Goal: Task Accomplishment & Management: Complete application form

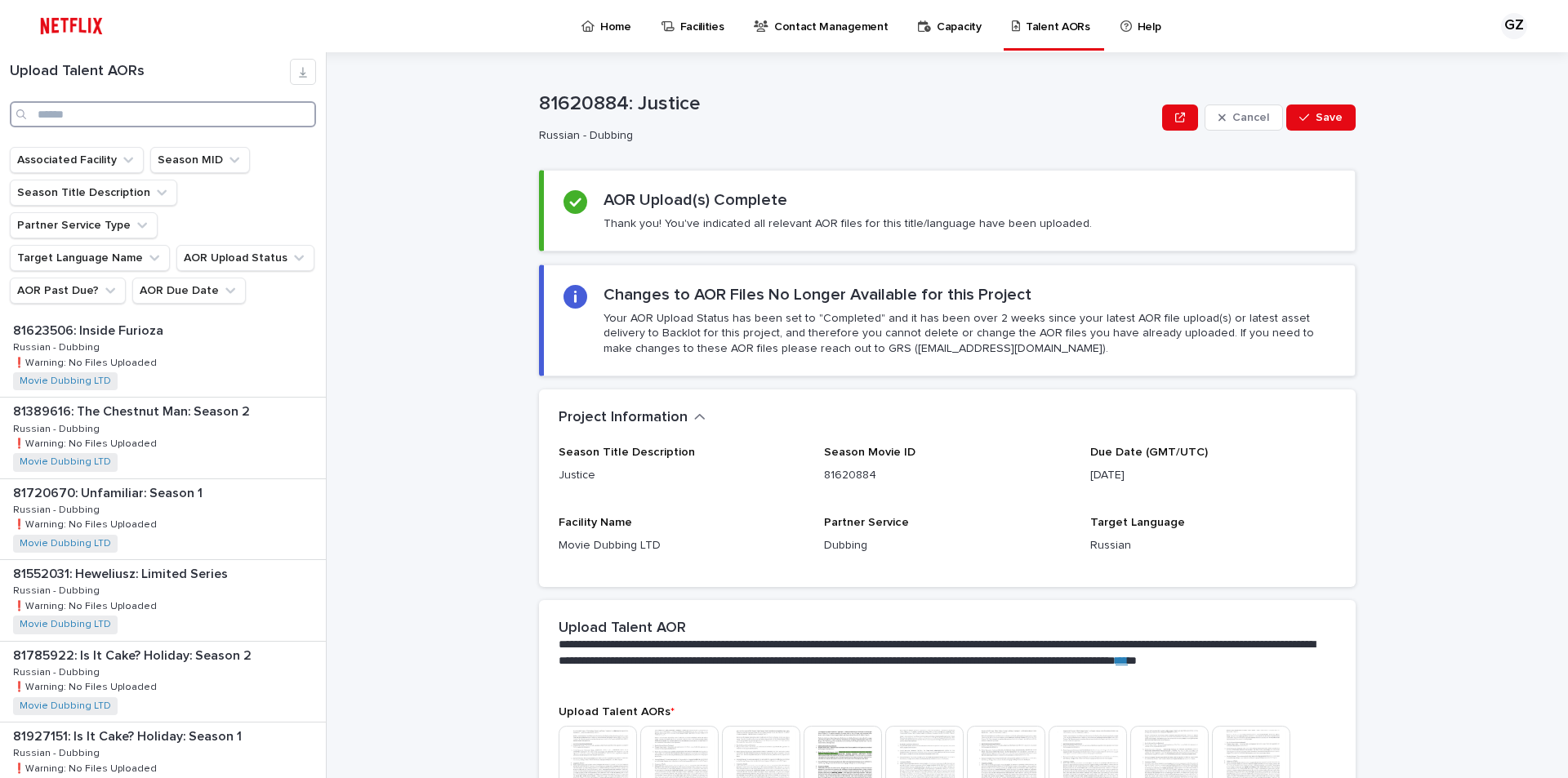
click at [168, 122] on input "Search" at bounding box center [163, 115] width 306 height 26
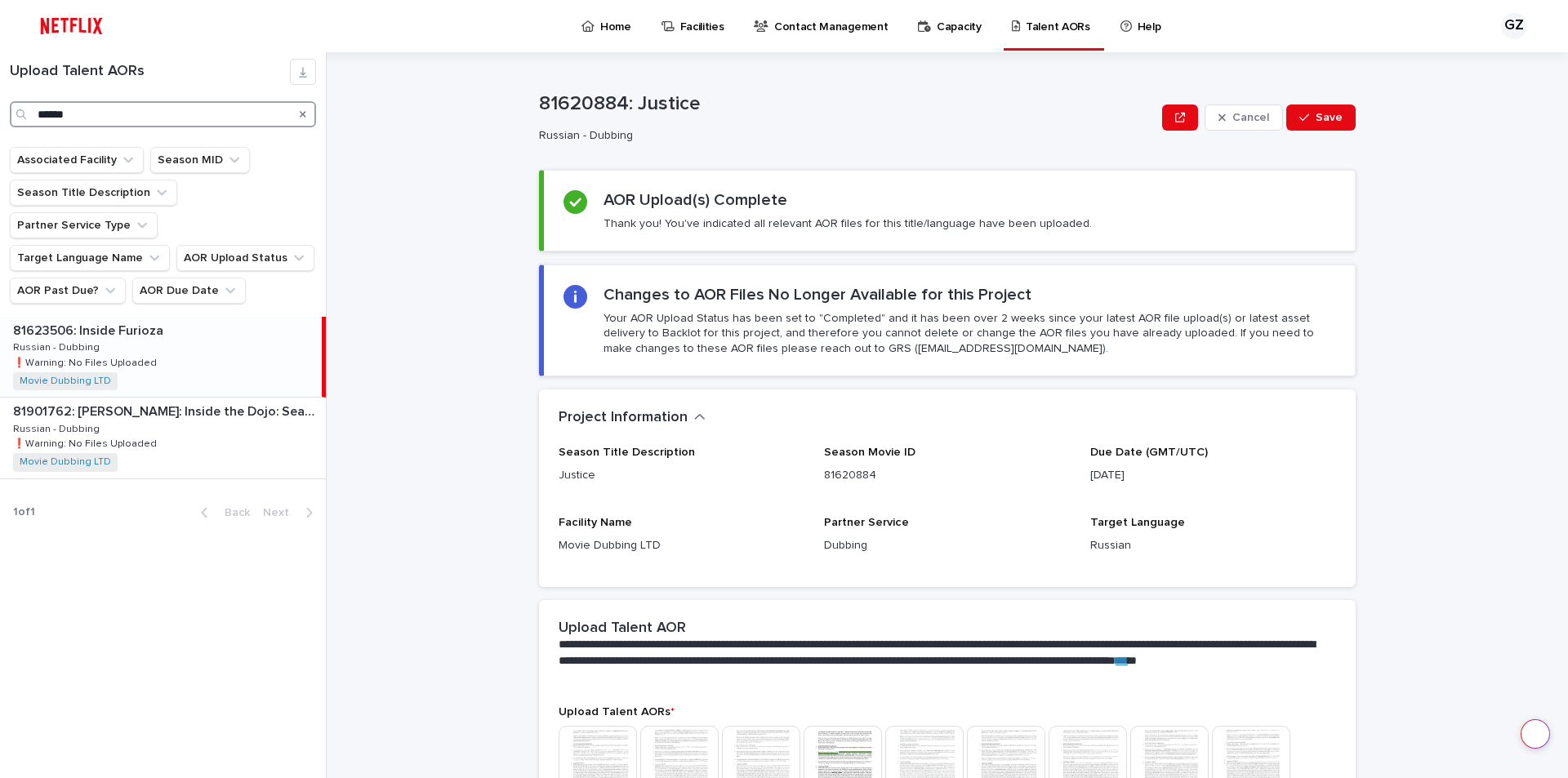
type input "******"
click at [135, 320] on p "81623506: Inside Furioza" at bounding box center [90, 329] width 153 height 19
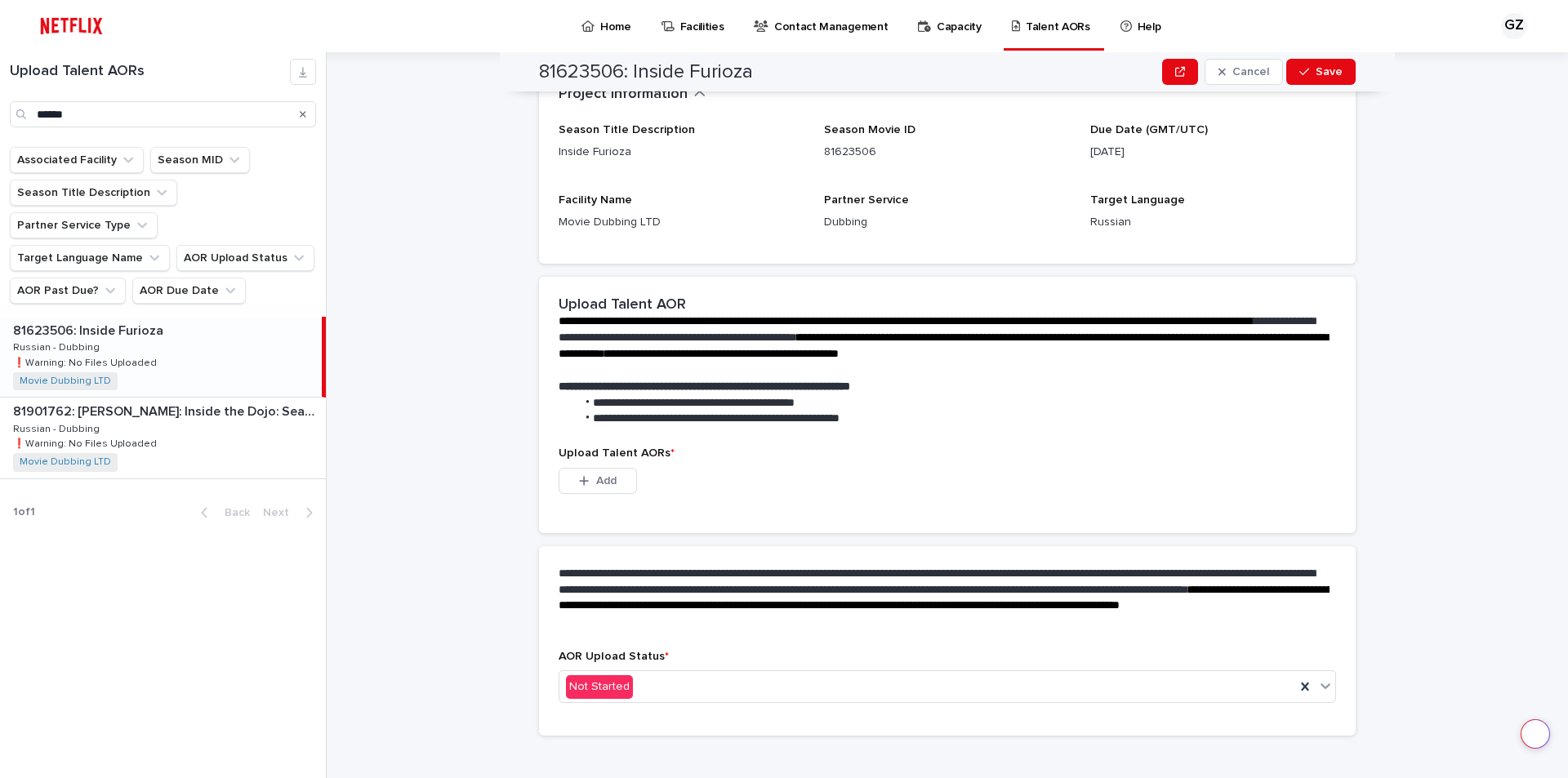
scroll to position [281, 0]
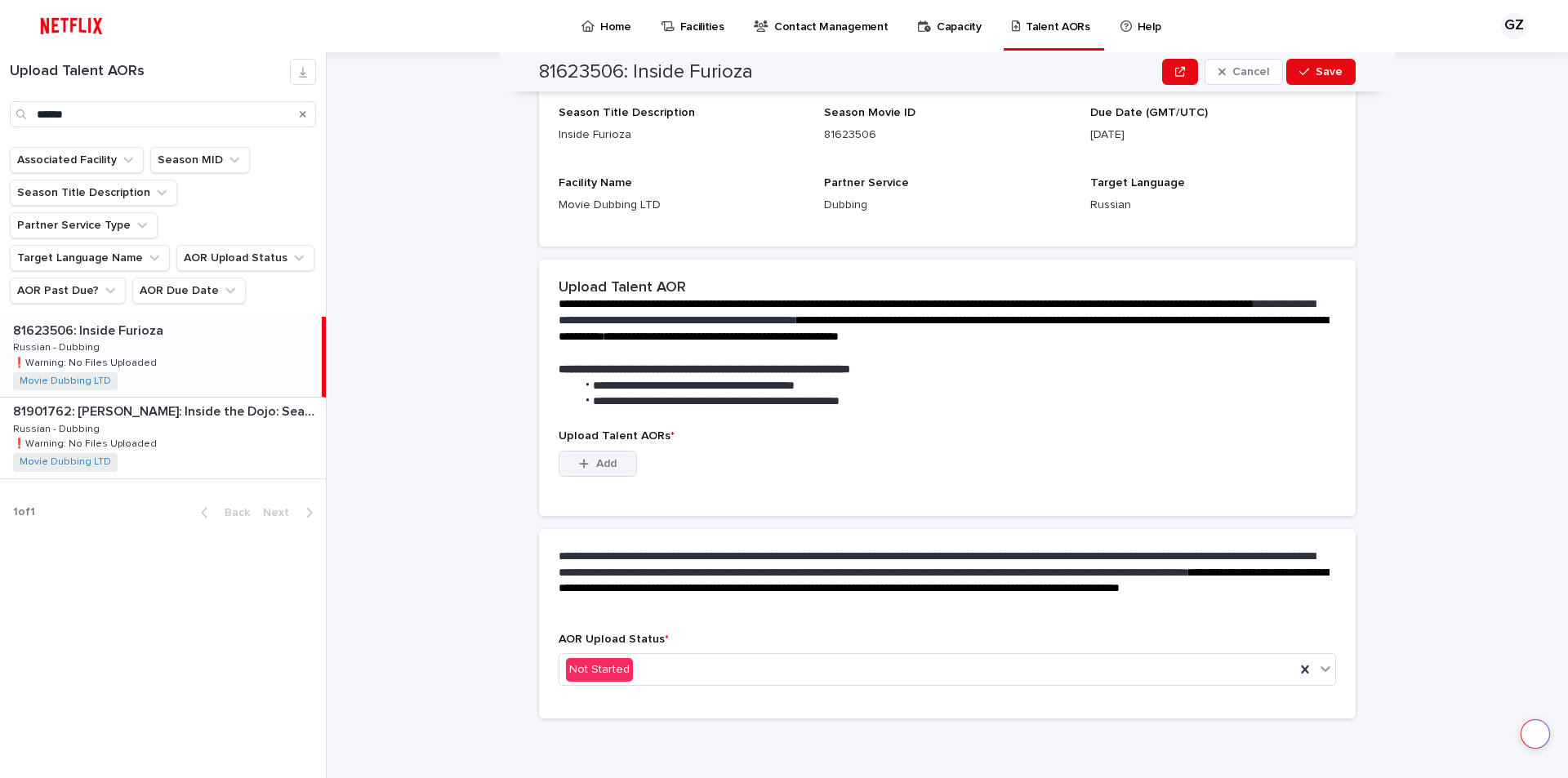
click at [616, 469] on button "Add" at bounding box center [597, 464] width 78 height 26
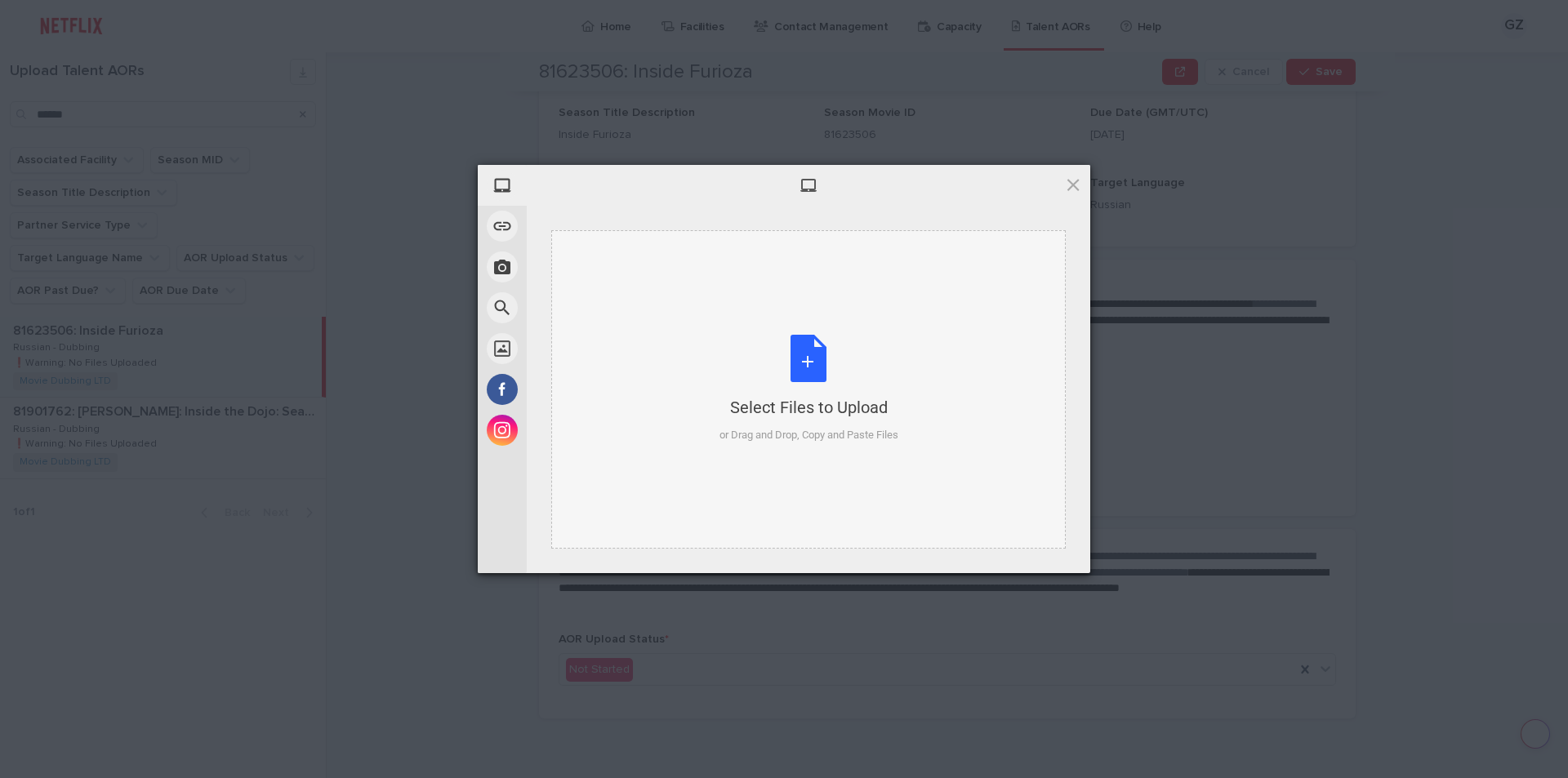
click at [777, 352] on div "Select Files to Upload or Drag and Drop, Copy and Paste Files" at bounding box center [809, 389] width 179 height 109
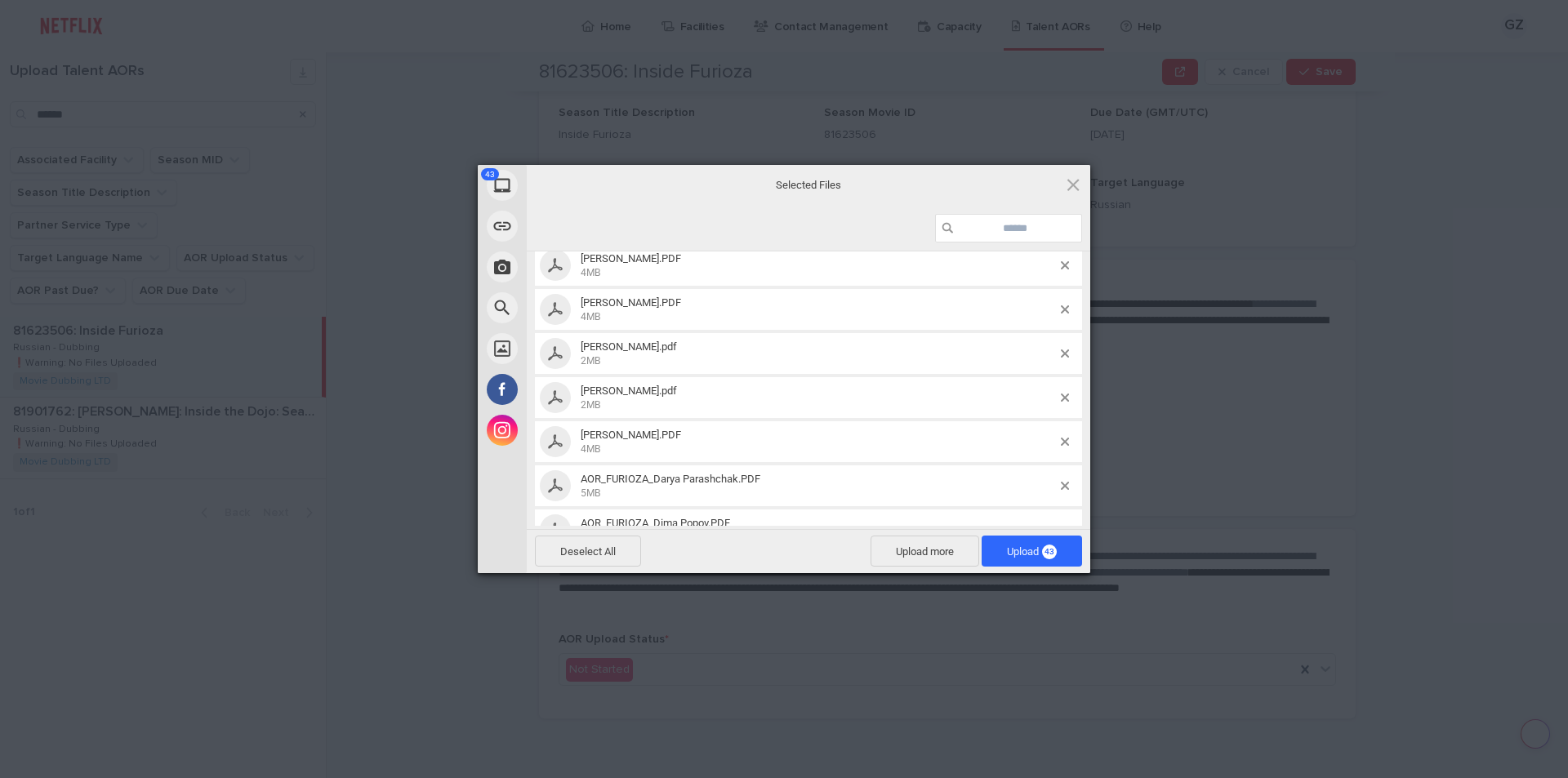
scroll to position [0, 0]
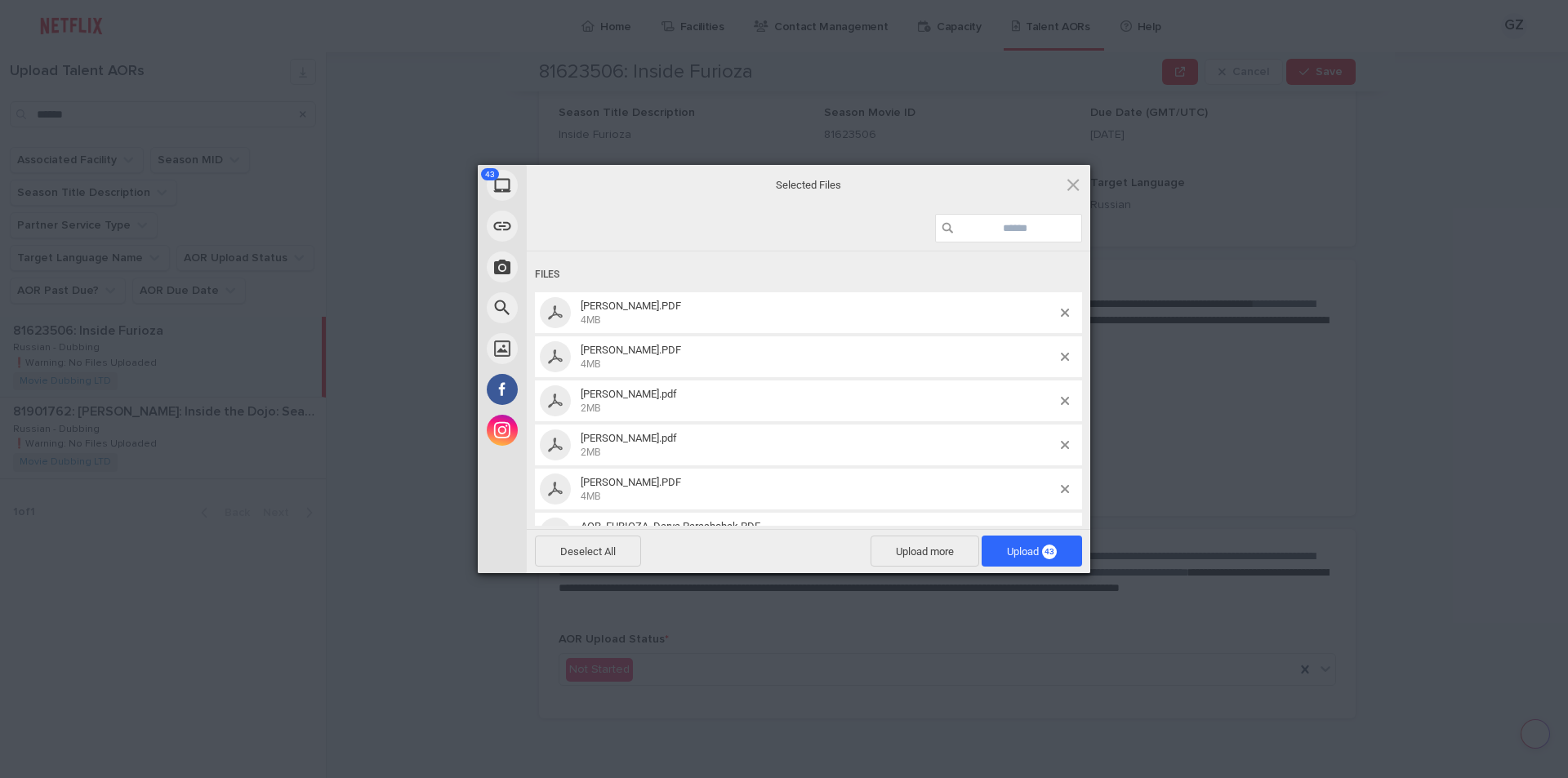
drag, startPoint x: 801, startPoint y: 464, endPoint x: 815, endPoint y: 263, distance: 201.5
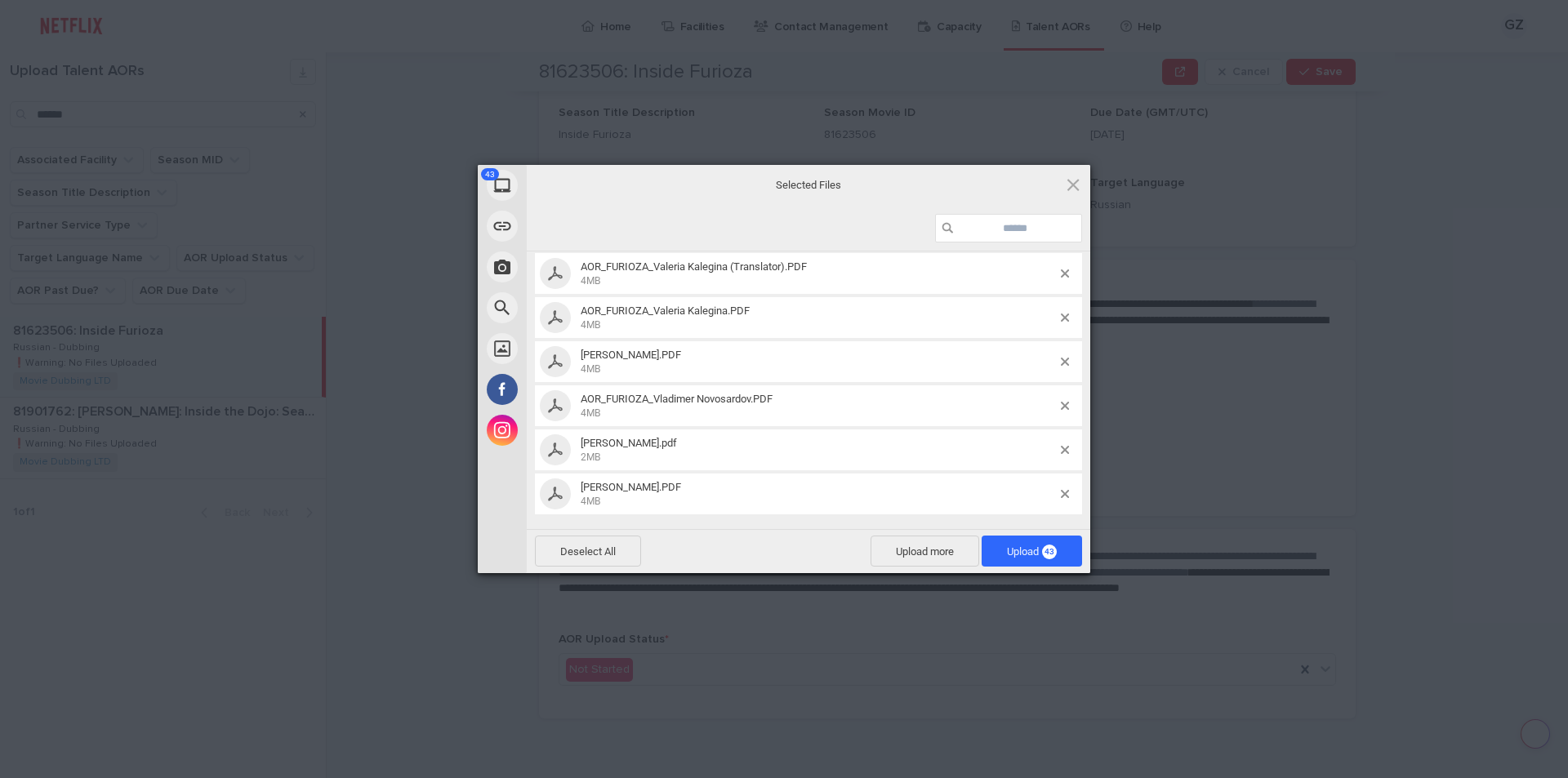
drag, startPoint x: 784, startPoint y: 285, endPoint x: 802, endPoint y: 497, distance: 212.8
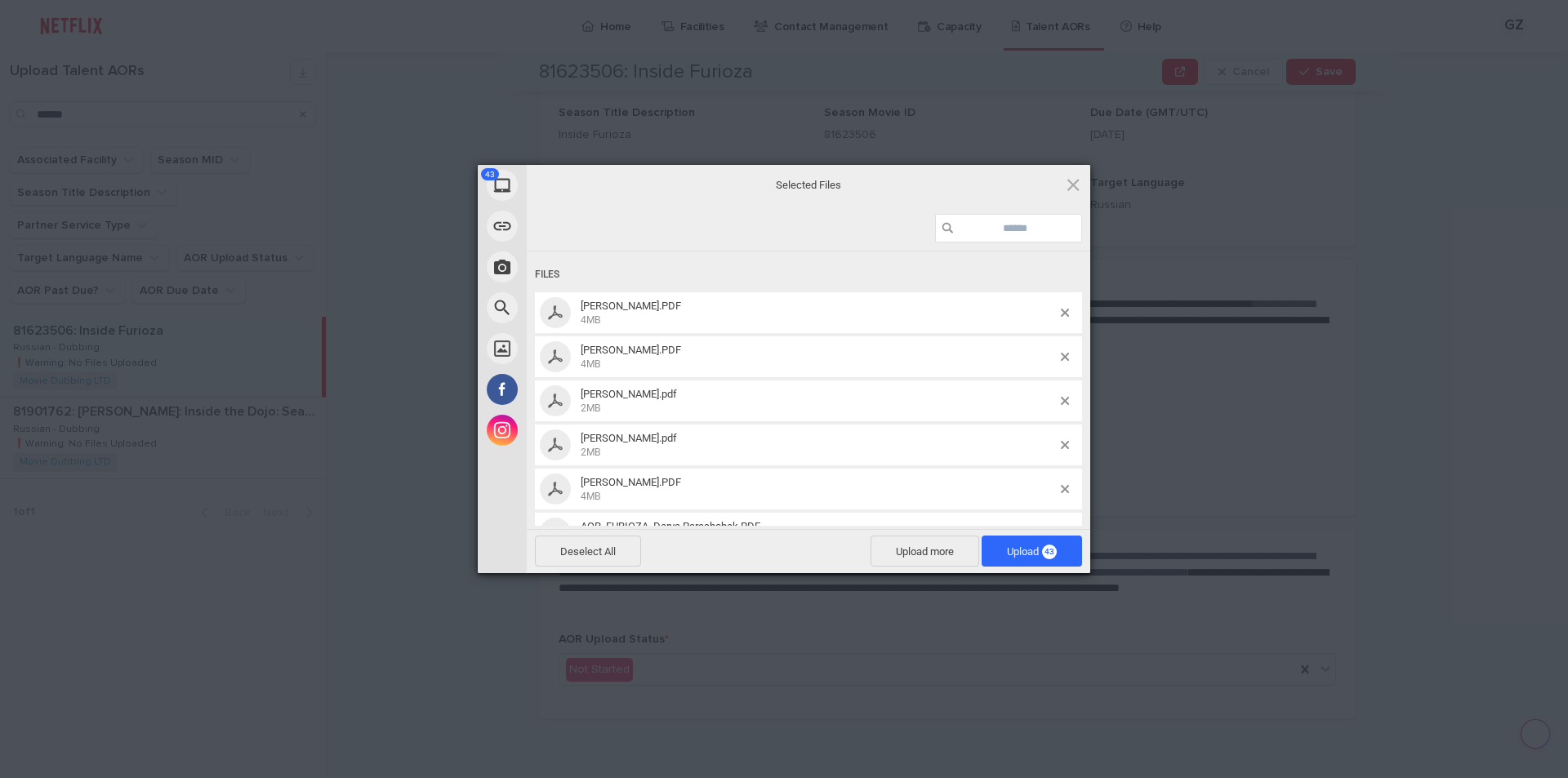
drag, startPoint x: 779, startPoint y: 251, endPoint x: 779, endPoint y: 241, distance: 10.0
click at [1036, 557] on span "Upload 43" at bounding box center [1032, 551] width 50 height 12
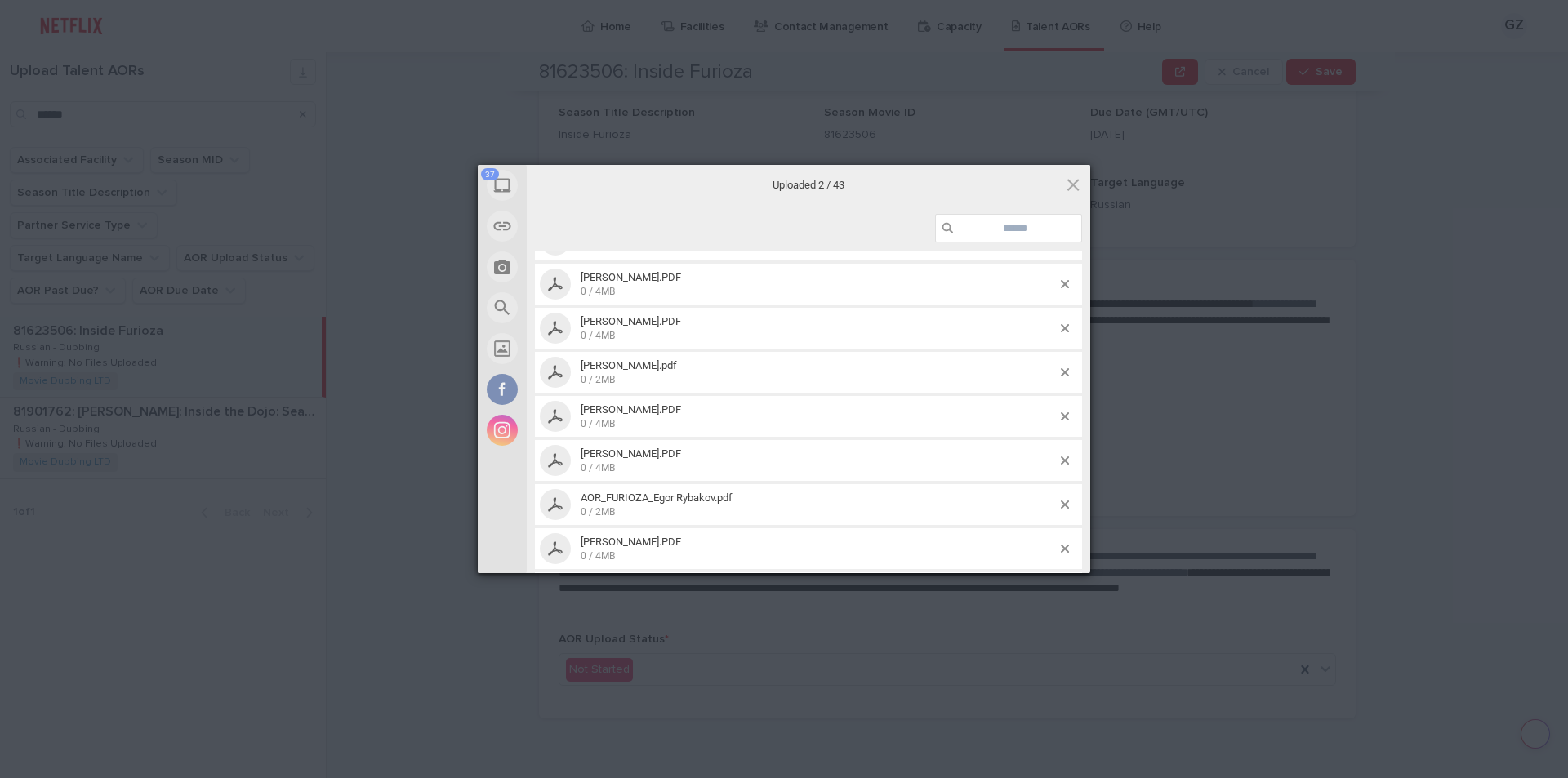
drag, startPoint x: 789, startPoint y: 356, endPoint x: 777, endPoint y: 472, distance: 116.6
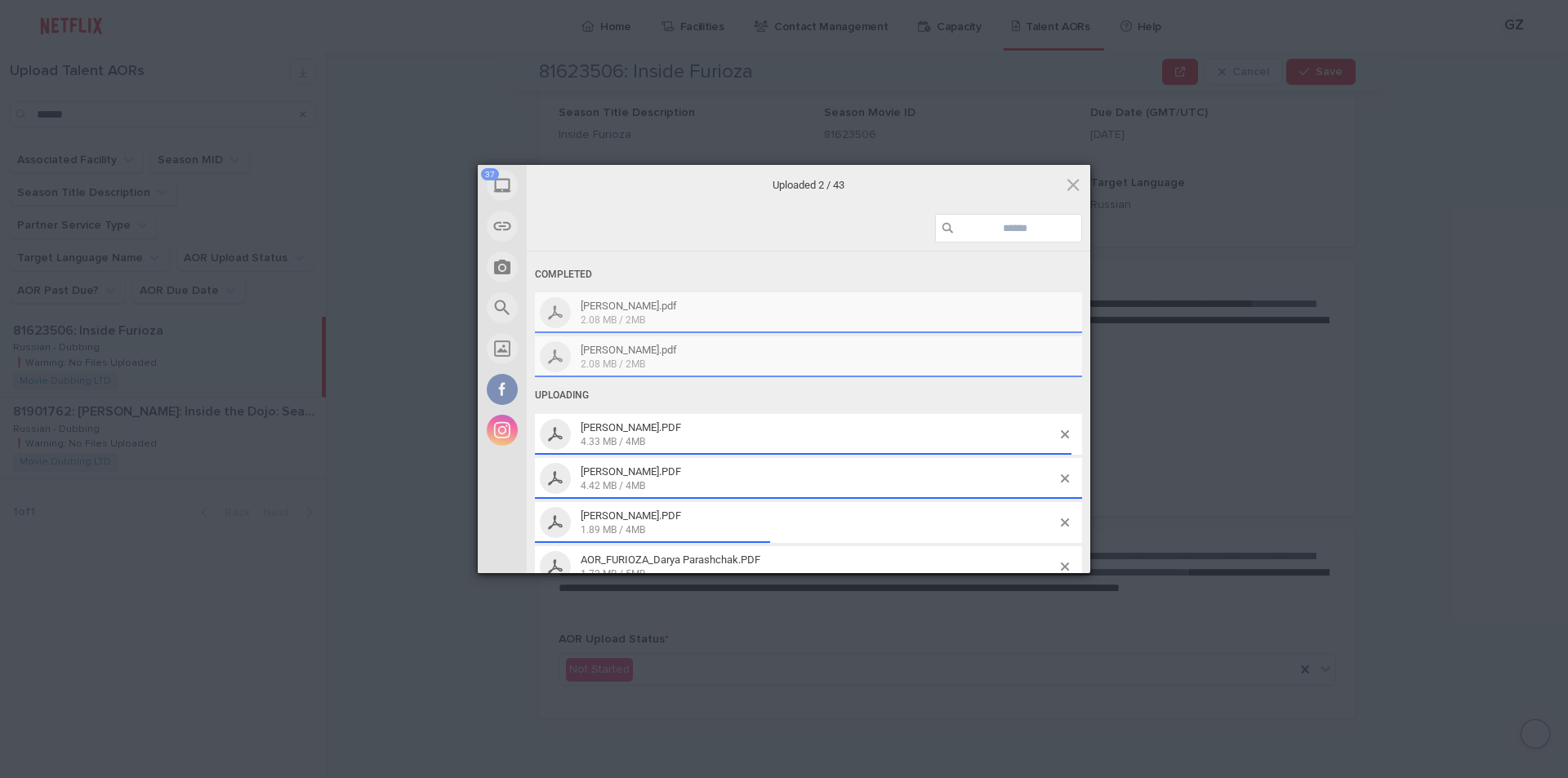
drag, startPoint x: 774, startPoint y: 427, endPoint x: 761, endPoint y: 303, distance: 124.7
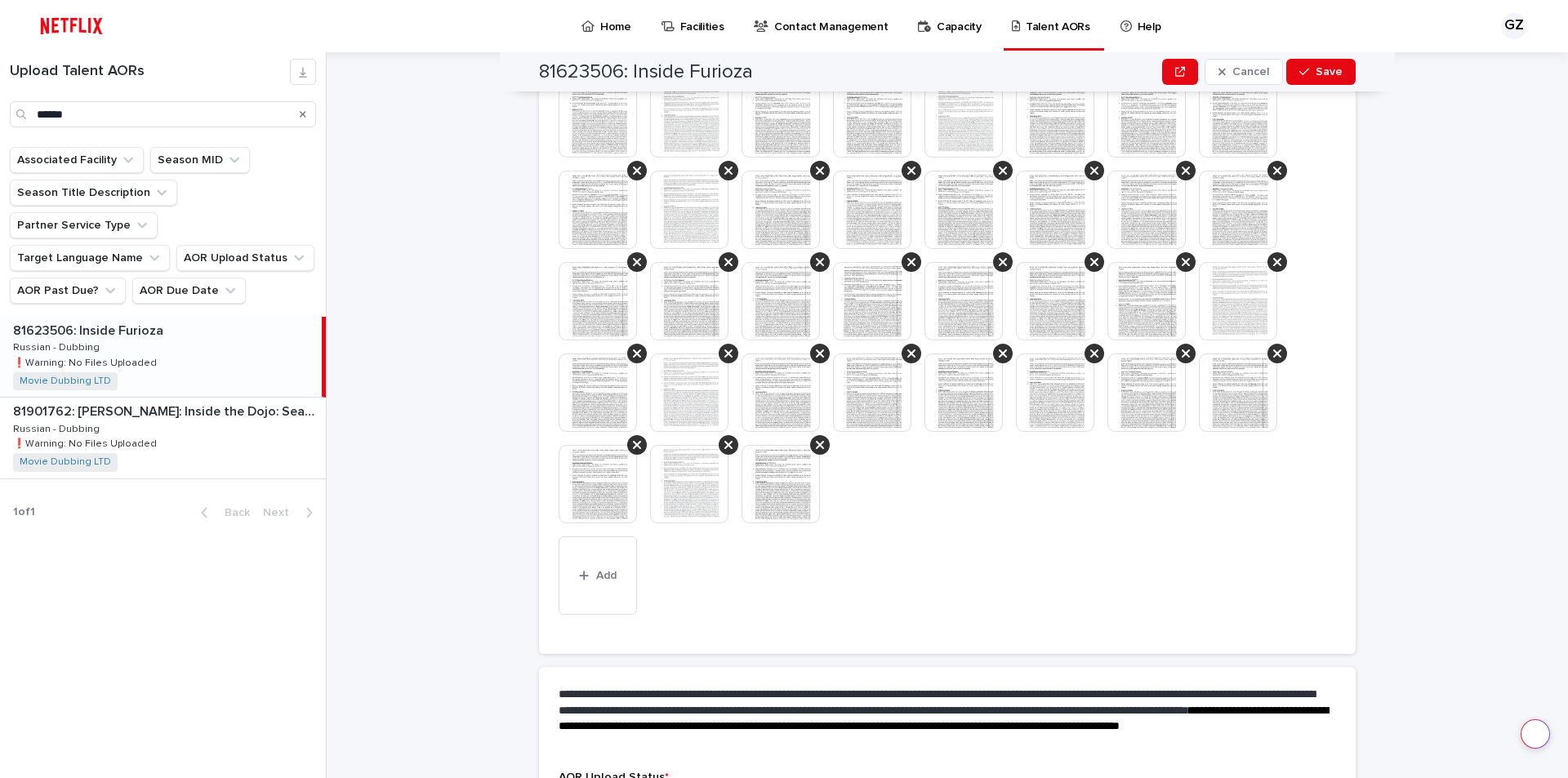
scroll to position [802, 0]
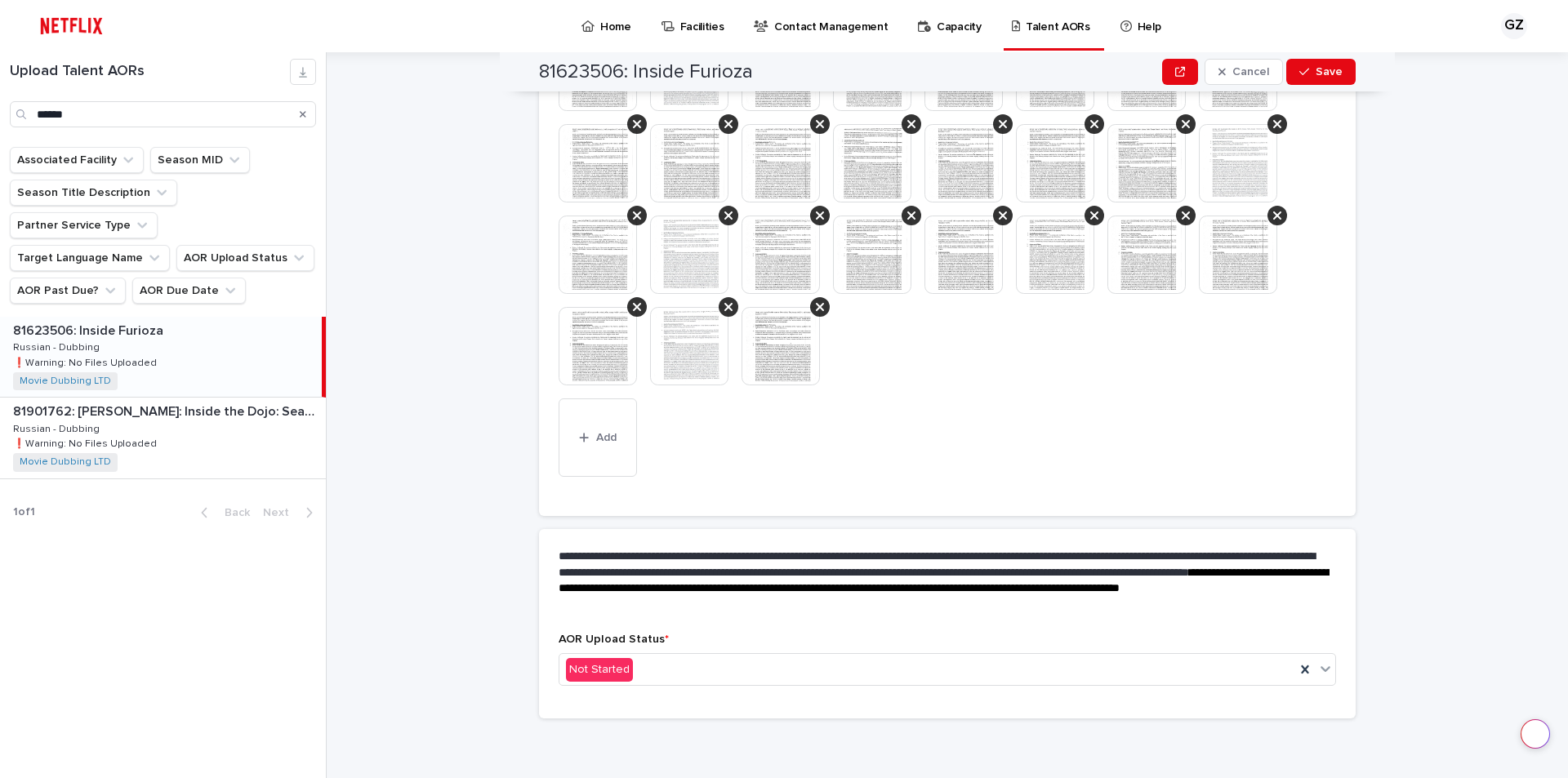
drag, startPoint x: 891, startPoint y: 408, endPoint x: 903, endPoint y: 772, distance: 364.2
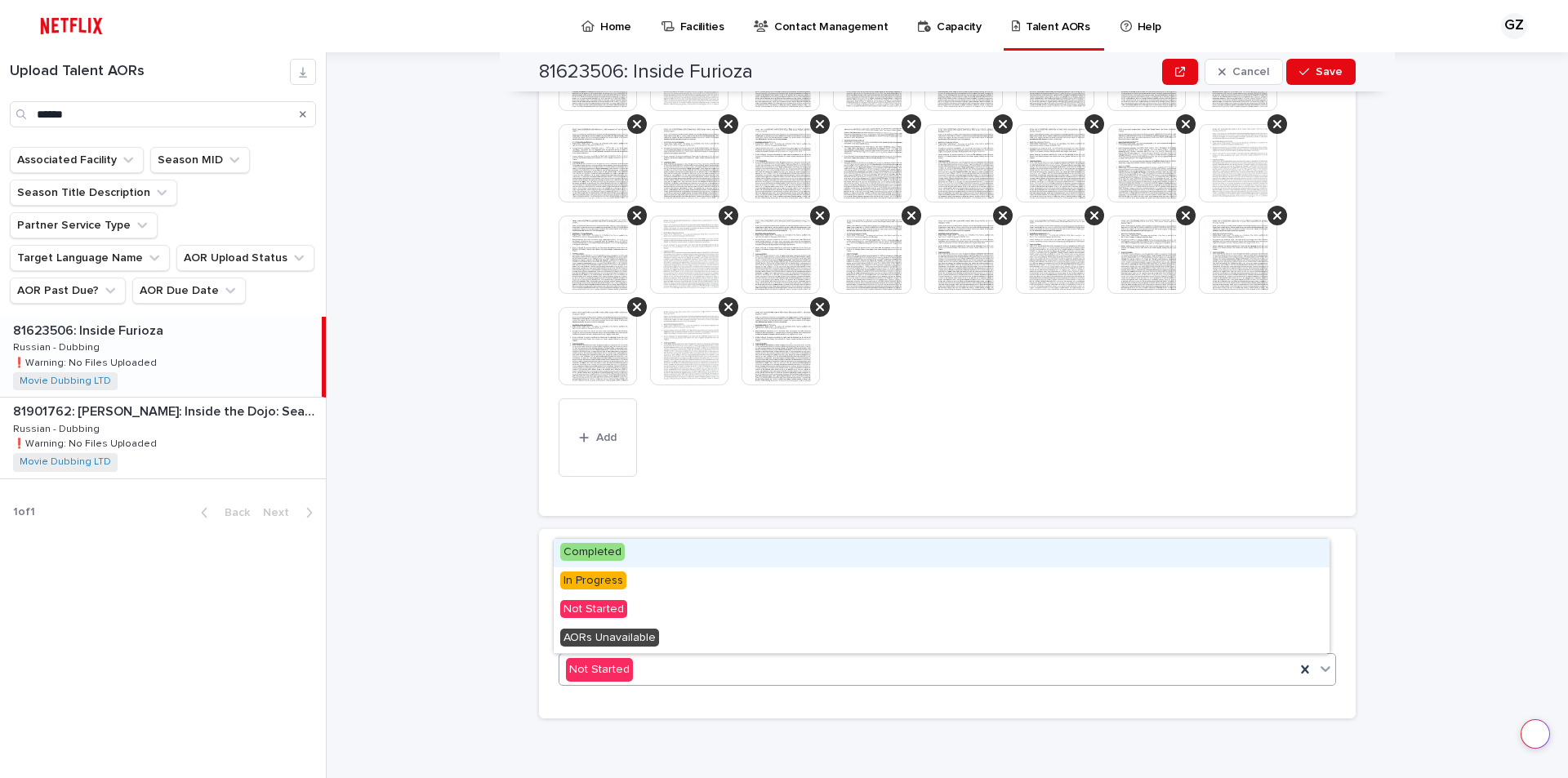
click at [674, 684] on div "Not Started" at bounding box center [947, 669] width 777 height 33
click at [659, 553] on div "Completed" at bounding box center [942, 553] width 776 height 29
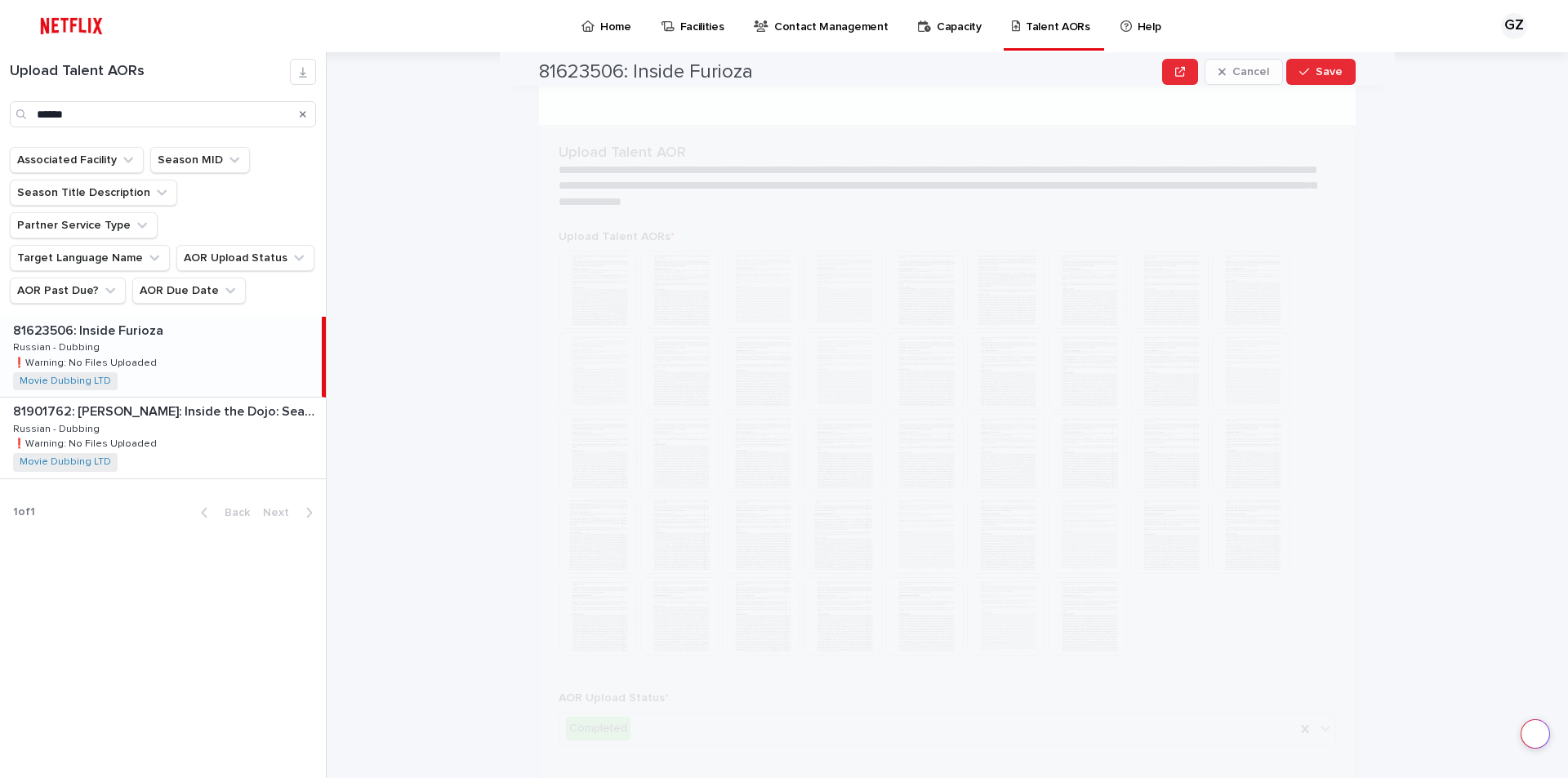
scroll to position [0, 0]
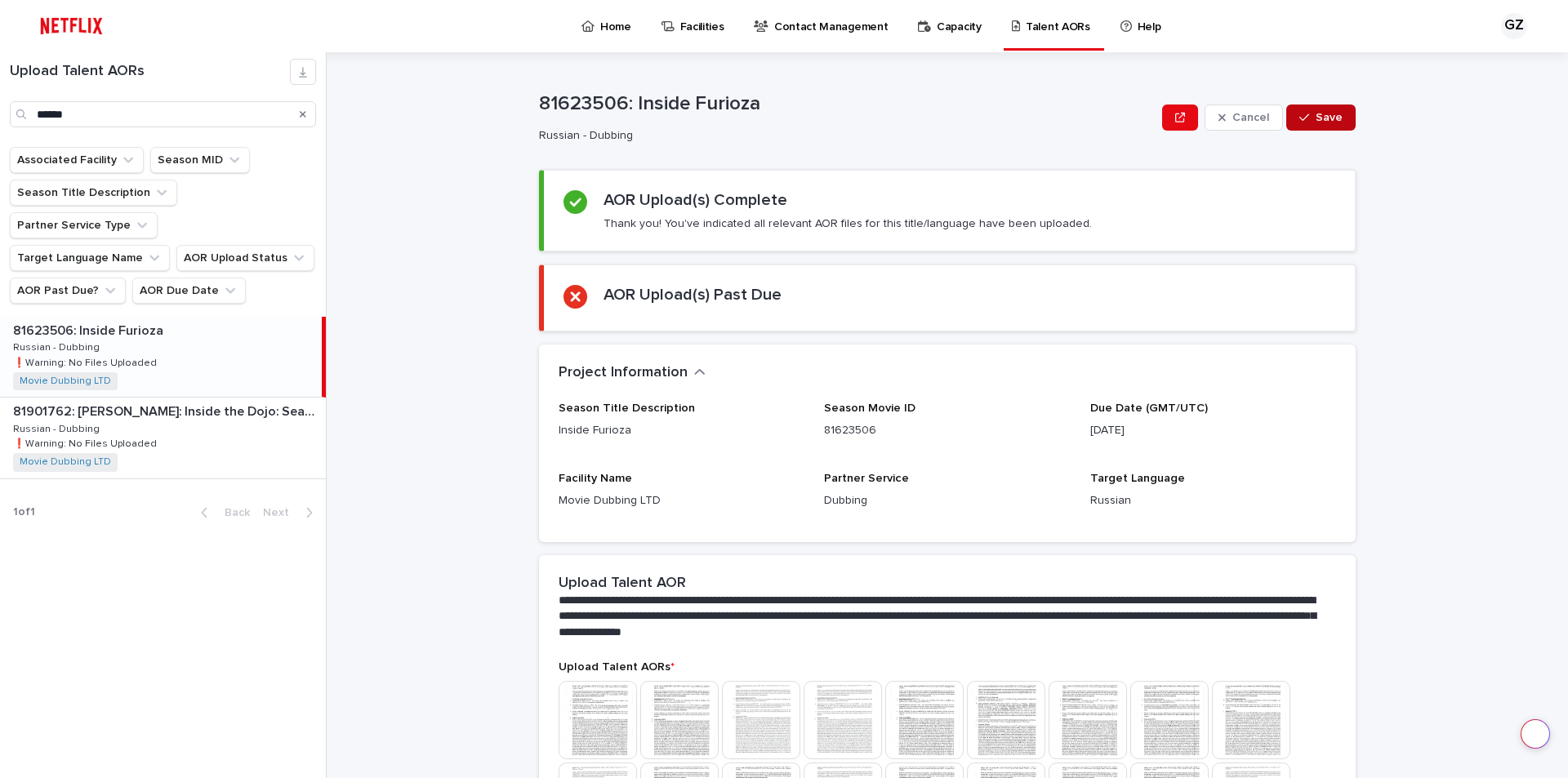
click at [1330, 116] on span "Save" at bounding box center [1329, 118] width 27 height 12
